Goal: Check status: Check status

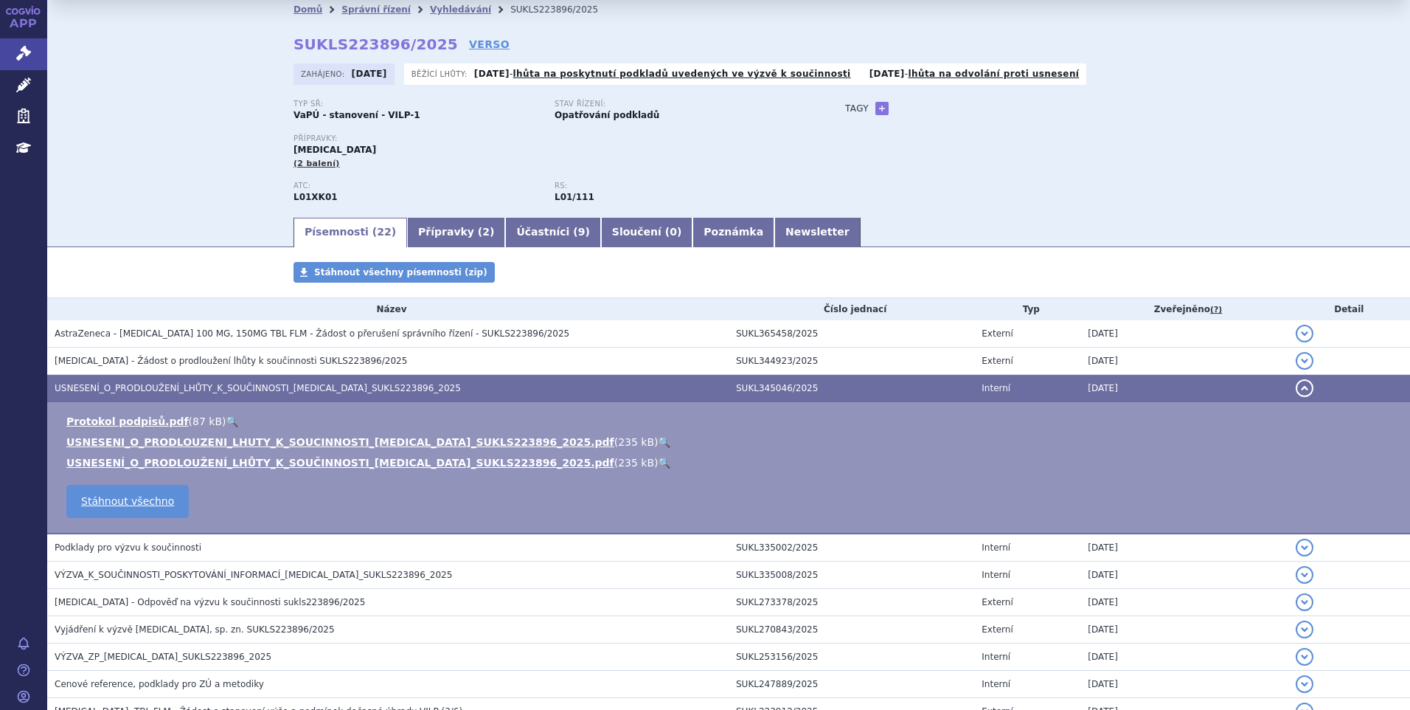
scroll to position [22, 0]
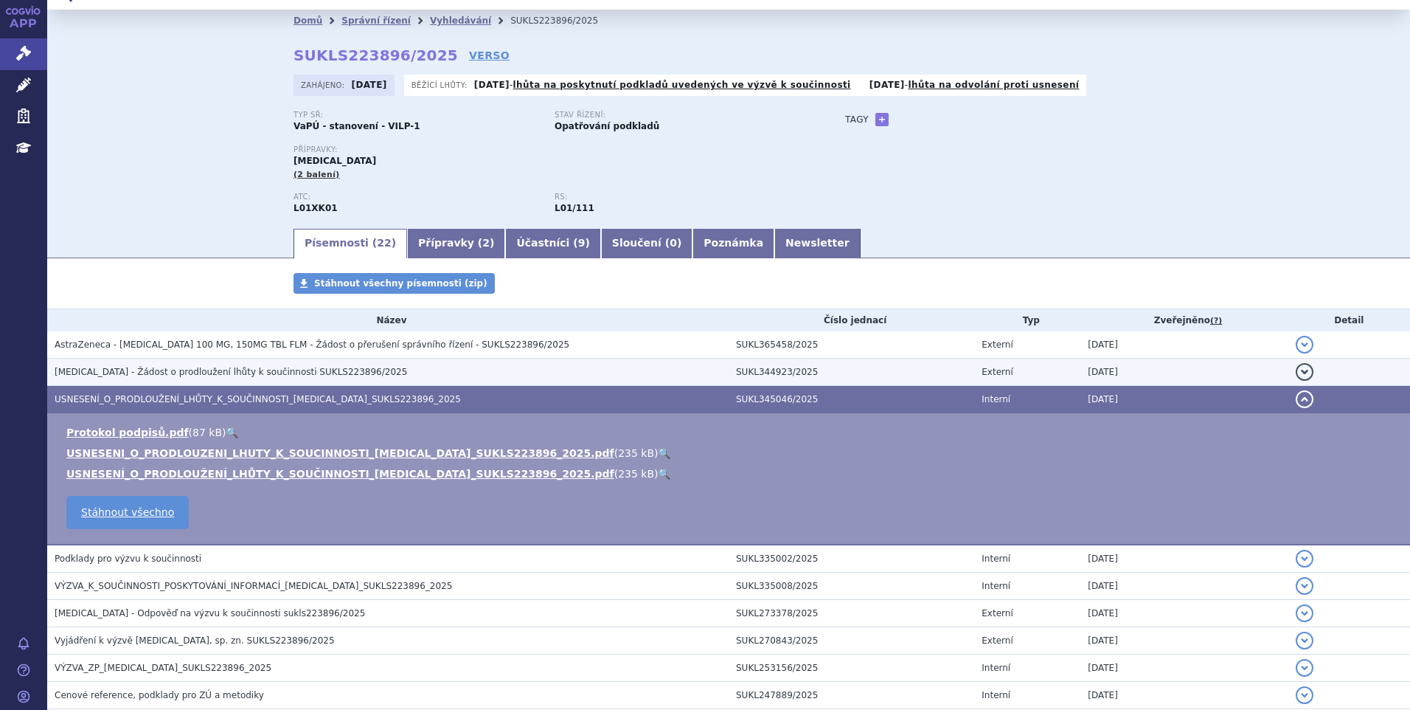
click at [167, 368] on span "LYNPARZA - Žádost o prodloužení lhůty k součinnosti SUKLS223896/2025" at bounding box center [231, 372] width 353 height 10
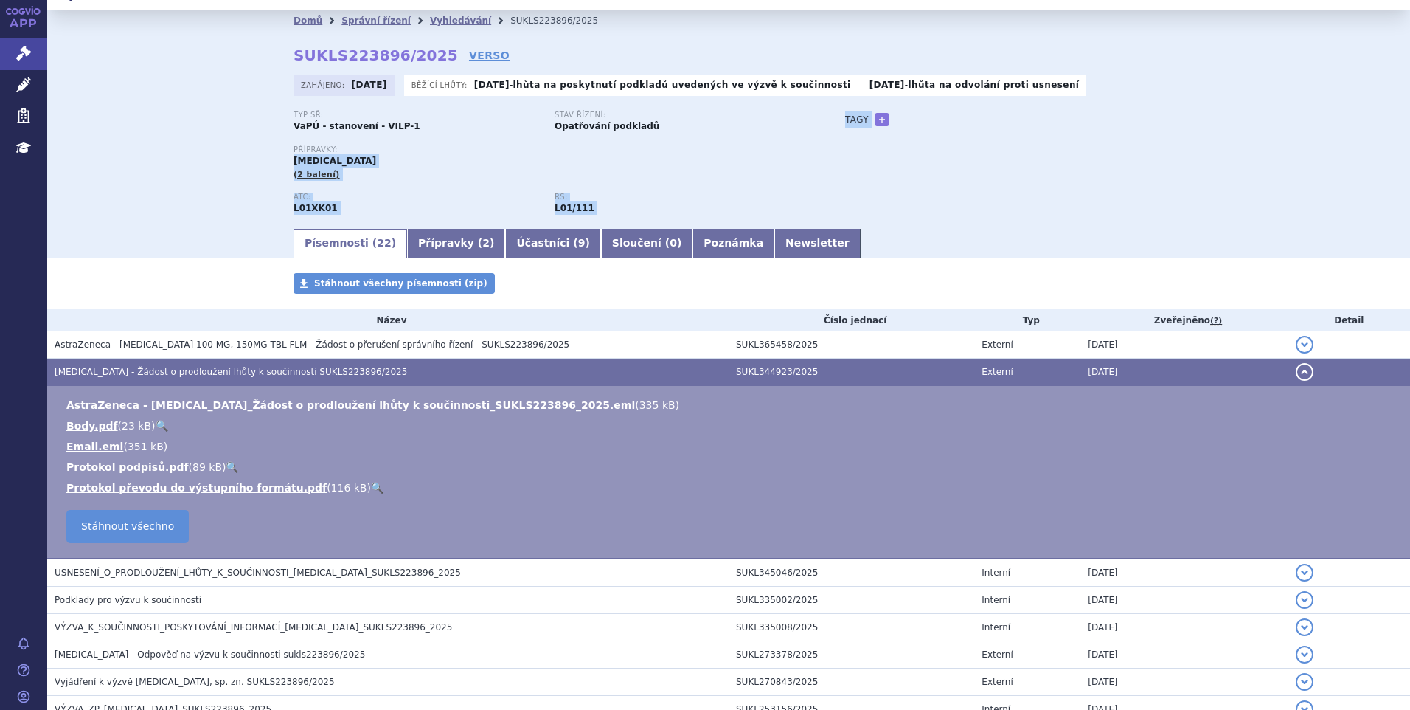
drag, startPoint x: 164, startPoint y: 157, endPoint x: 215, endPoint y: 228, distance: 87.6
click at [215, 228] on section "Domů Správní řízení Vyhledávání SUKLS223896/2025 SUKLS223896/2025 VERSO Zahájen…" at bounding box center [728, 602] width 1363 height 1184
click at [215, 228] on div "Písemnosti ( 22 ) Přípravky ( 2 ) Účastníci ( 9 ) Sloučení ( 0 ) Poznámka Newsl…" at bounding box center [728, 242] width 1363 height 32
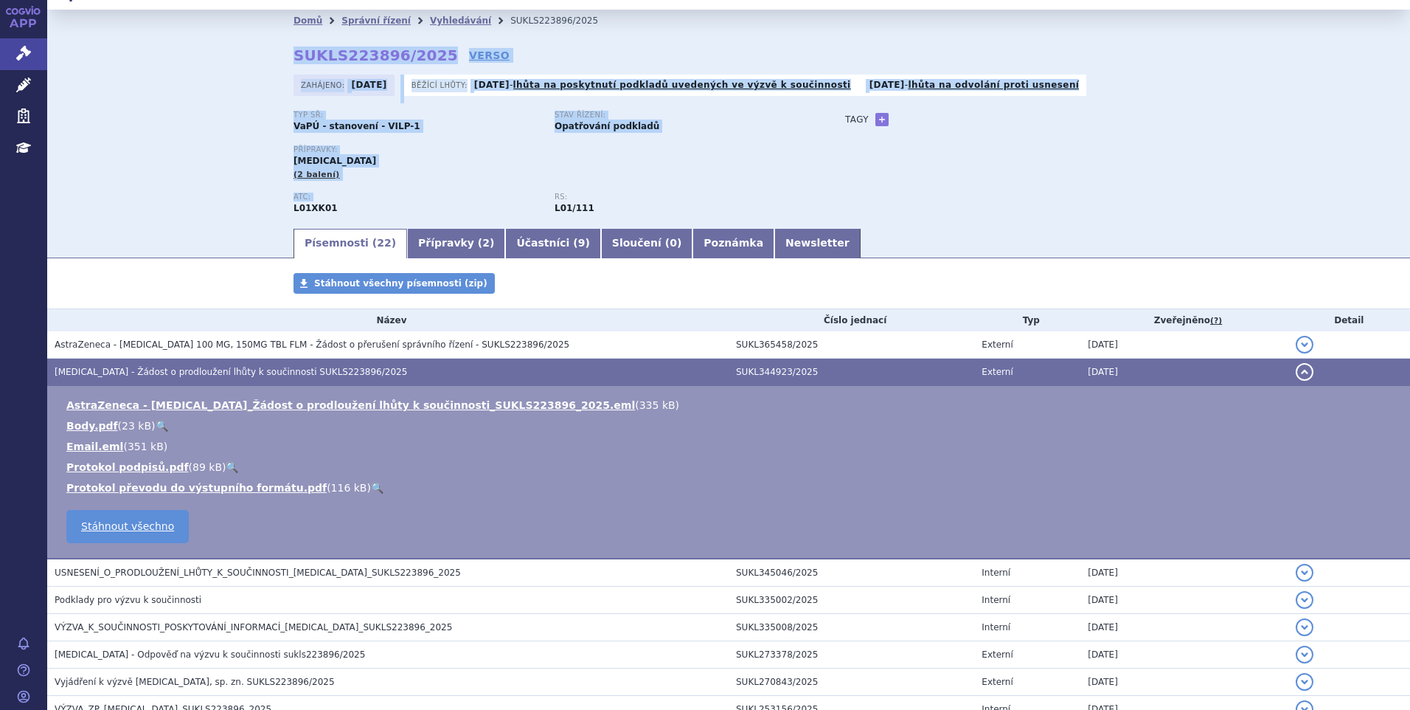
drag, startPoint x: 130, startPoint y: 59, endPoint x: 250, endPoint y: 212, distance: 194.3
click at [250, 212] on div "Domů Správní řízení Vyhledávání SUKLS223896/2025 SUKLS223896/2025 VERSO Zahájen…" at bounding box center [728, 118] width 1363 height 217
drag, startPoint x: 250, startPoint y: 212, endPoint x: 204, endPoint y: 181, distance: 54.8
click at [204, 181] on div "Domů Správní řízení Vyhledávání SUKLS223896/2025 SUKLS223896/2025 VERSO Zahájen…" at bounding box center [728, 118] width 1363 height 217
drag, startPoint x: 114, startPoint y: 66, endPoint x: 207, endPoint y: 219, distance: 178.7
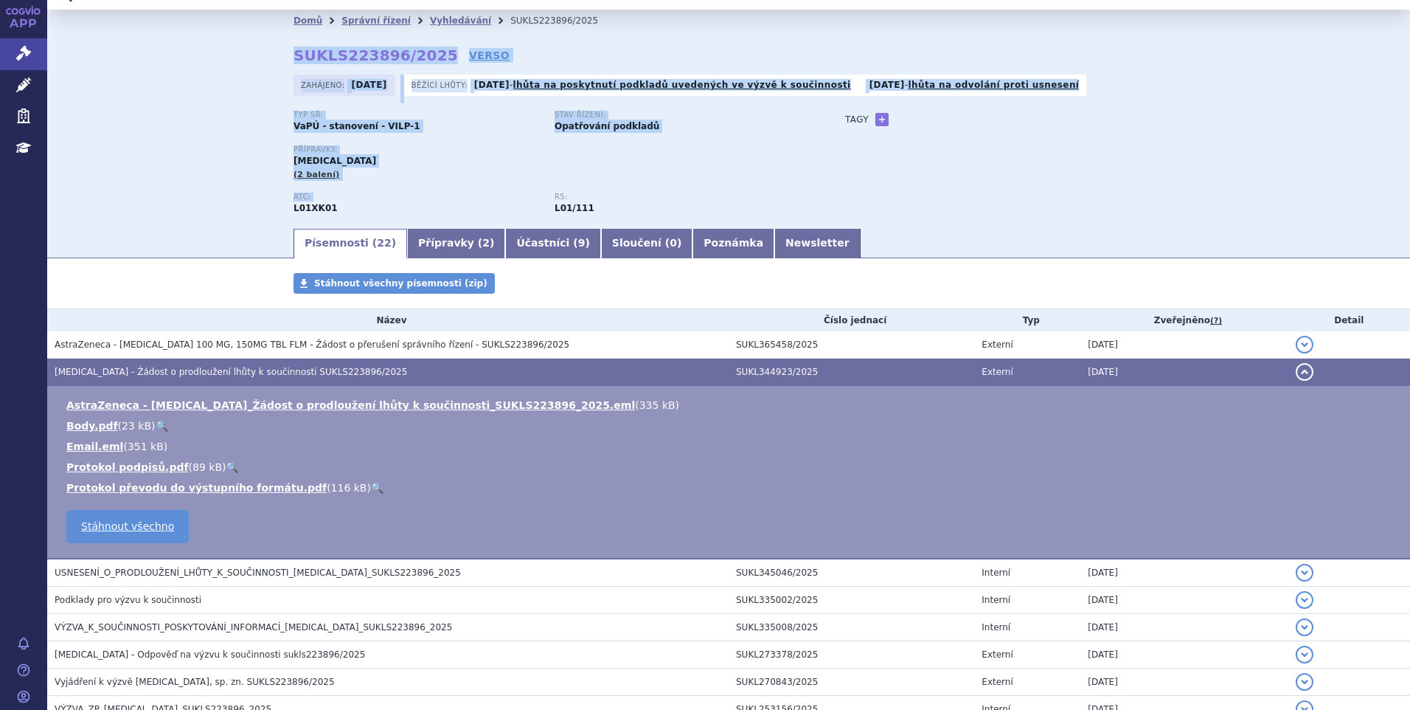
click at [207, 219] on div "Domů Správní řízení Vyhledávání SUKLS223896/2025 SUKLS223896/2025 VERSO Zahájen…" at bounding box center [728, 118] width 1363 height 217
drag, startPoint x: 207, startPoint y: 219, endPoint x: 194, endPoint y: 187, distance: 35.1
click at [194, 187] on div "Domů Správní řízení Vyhledávání SUKLS223896/2025 SUKLS223896/2025 VERSO Zahájen…" at bounding box center [728, 118] width 1363 height 217
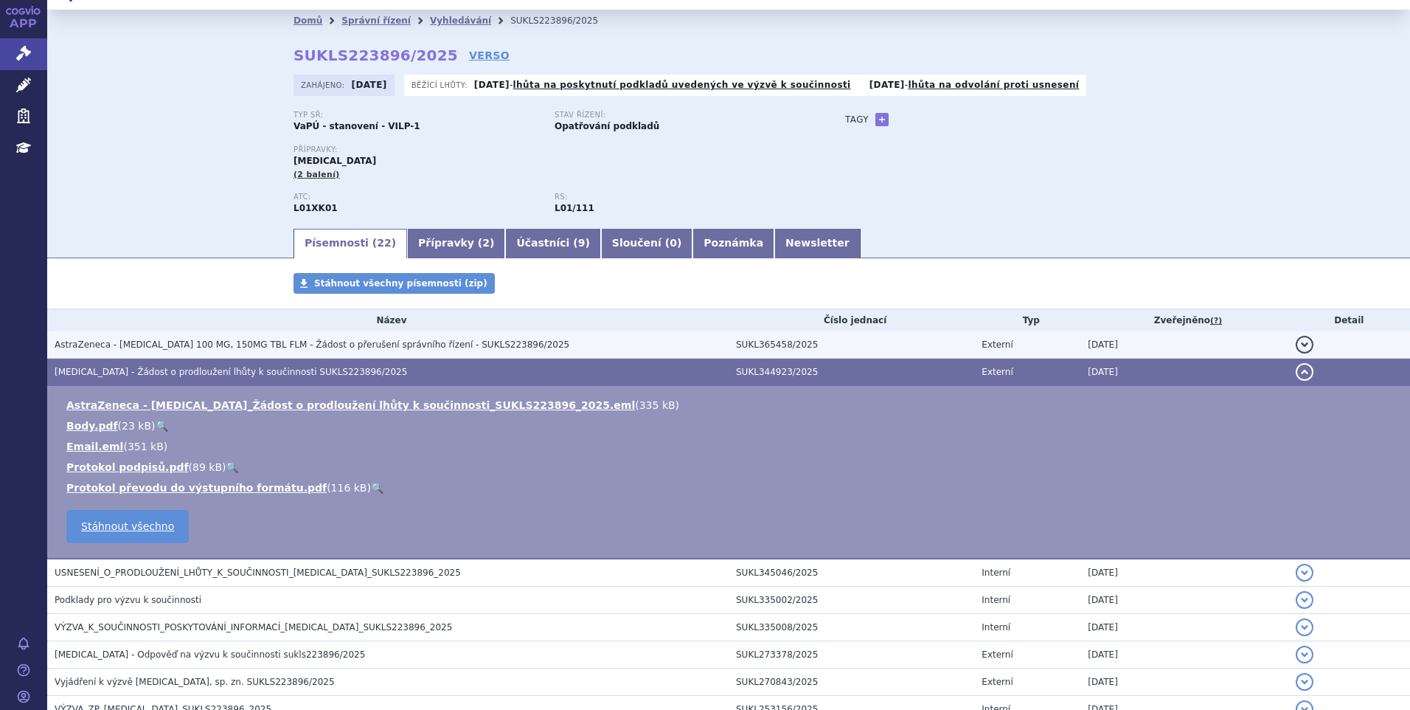
click at [335, 349] on span "AstraZeneca - LYNPARZA 100 MG, 150MG TBL FLM - Žádost o přerušení správního říz…" at bounding box center [312, 344] width 515 height 10
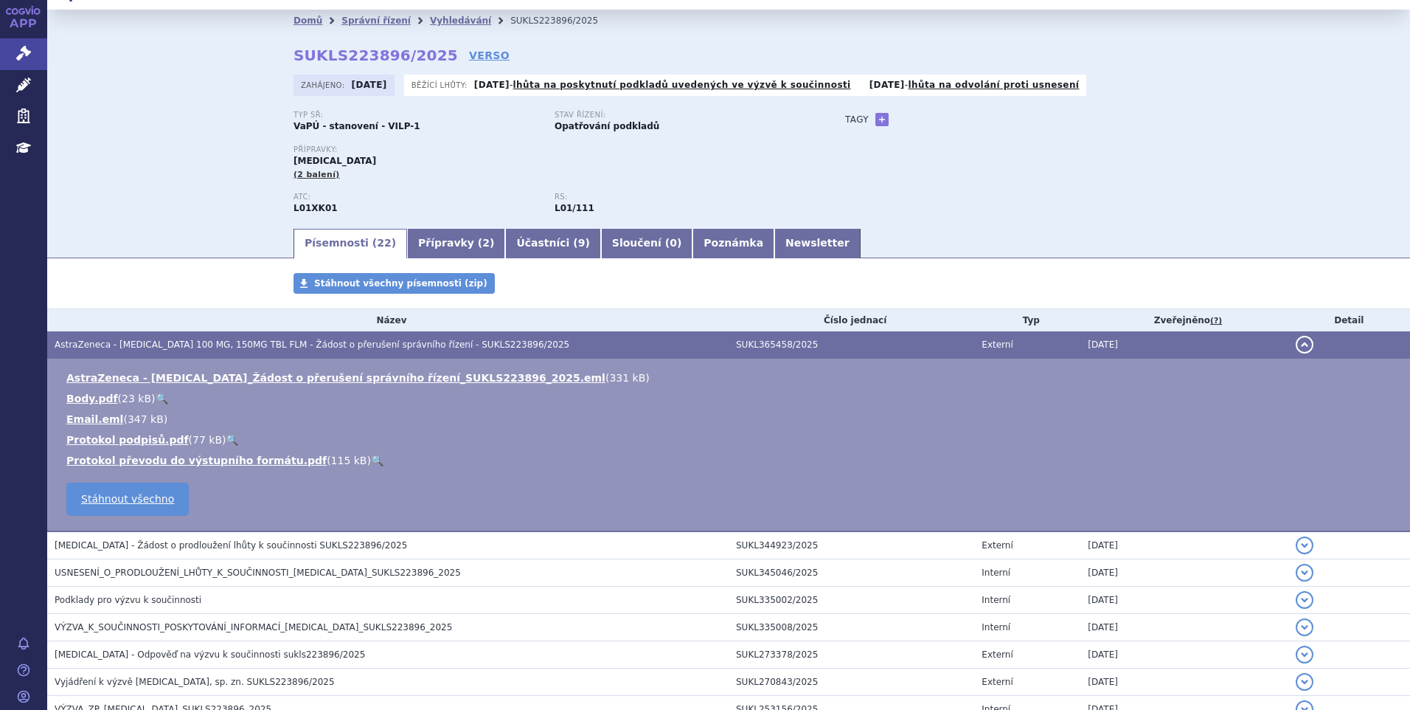
click at [246, 268] on section "Domů Správní řízení Vyhledávání SUKLS223896/2025 SUKLS223896/2025 VERSO Zahájen…" at bounding box center [728, 602] width 1363 height 1184
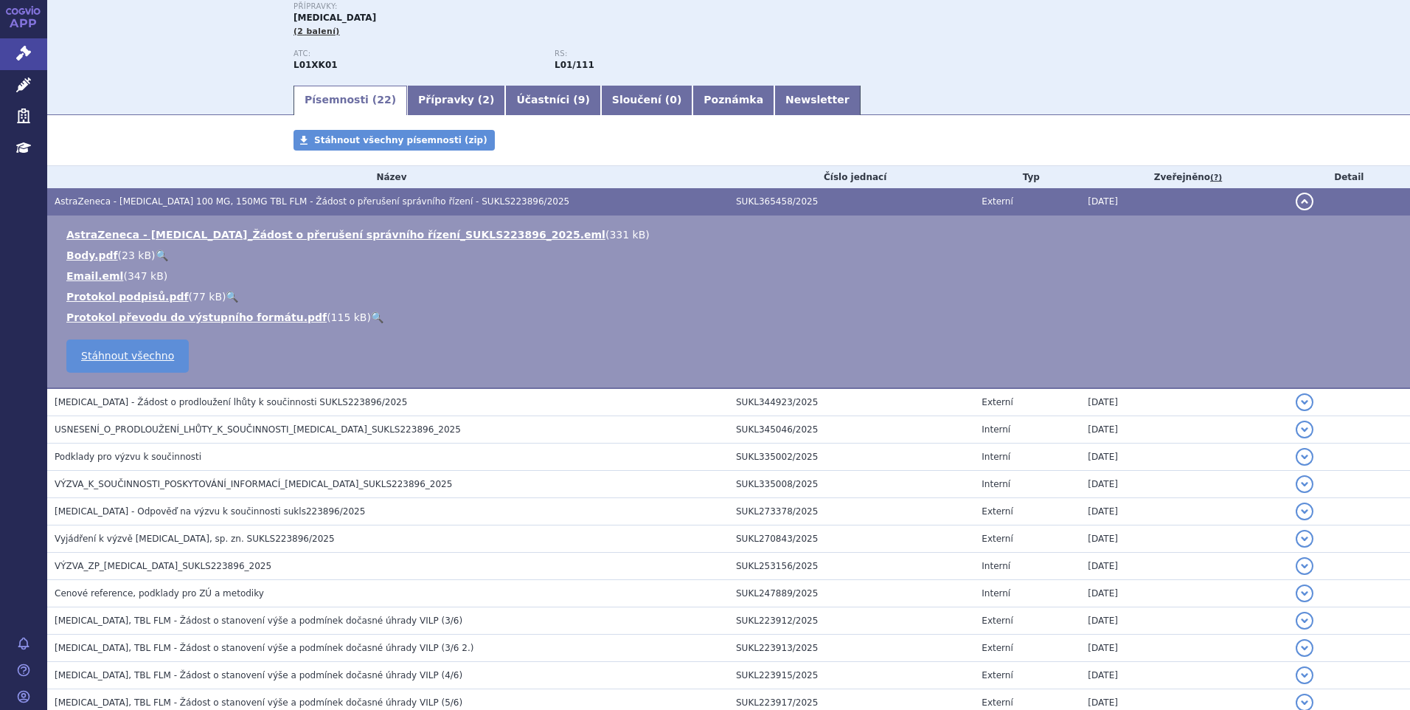
scroll to position [170, 0]
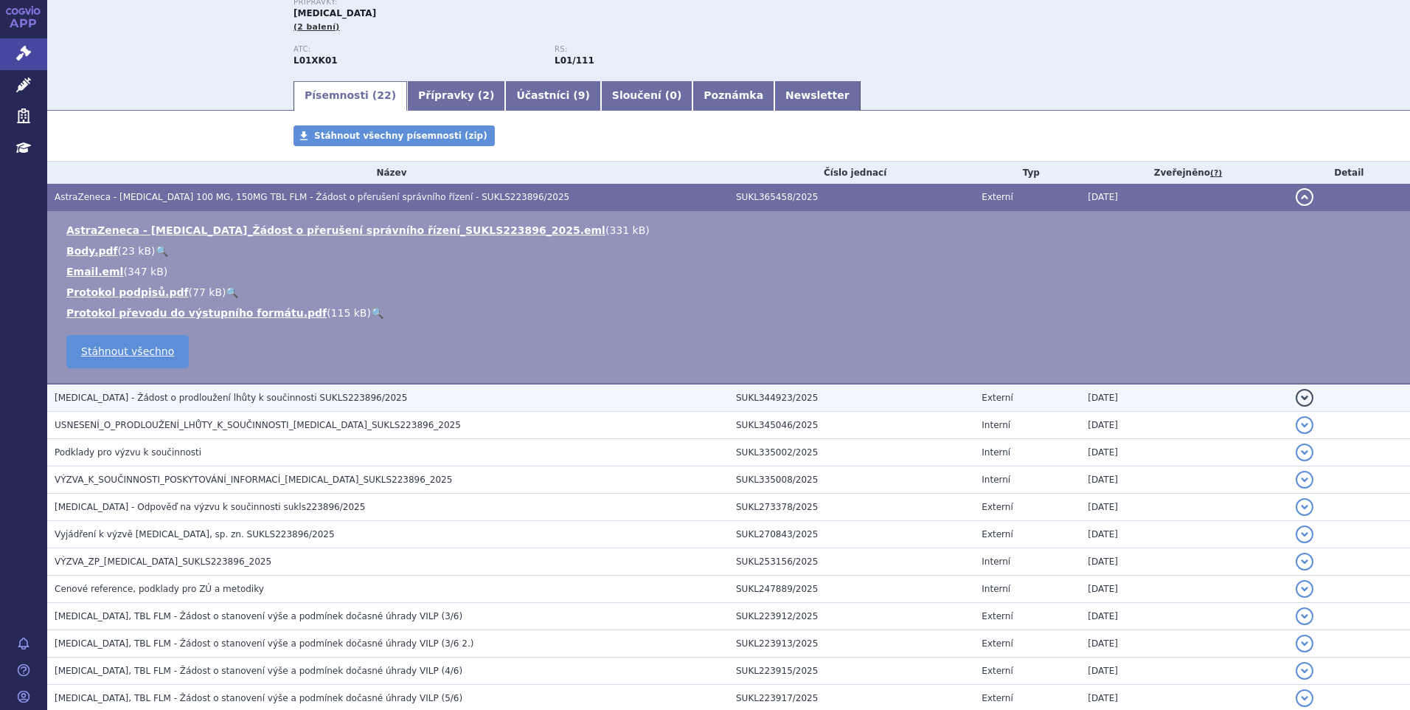
click at [182, 401] on span "LYNPARZA - Žádost o prodloužení lhůty k součinnosti SUKLS223896/2025" at bounding box center [231, 397] width 353 height 10
